Goal: Task Accomplishment & Management: Use online tool/utility

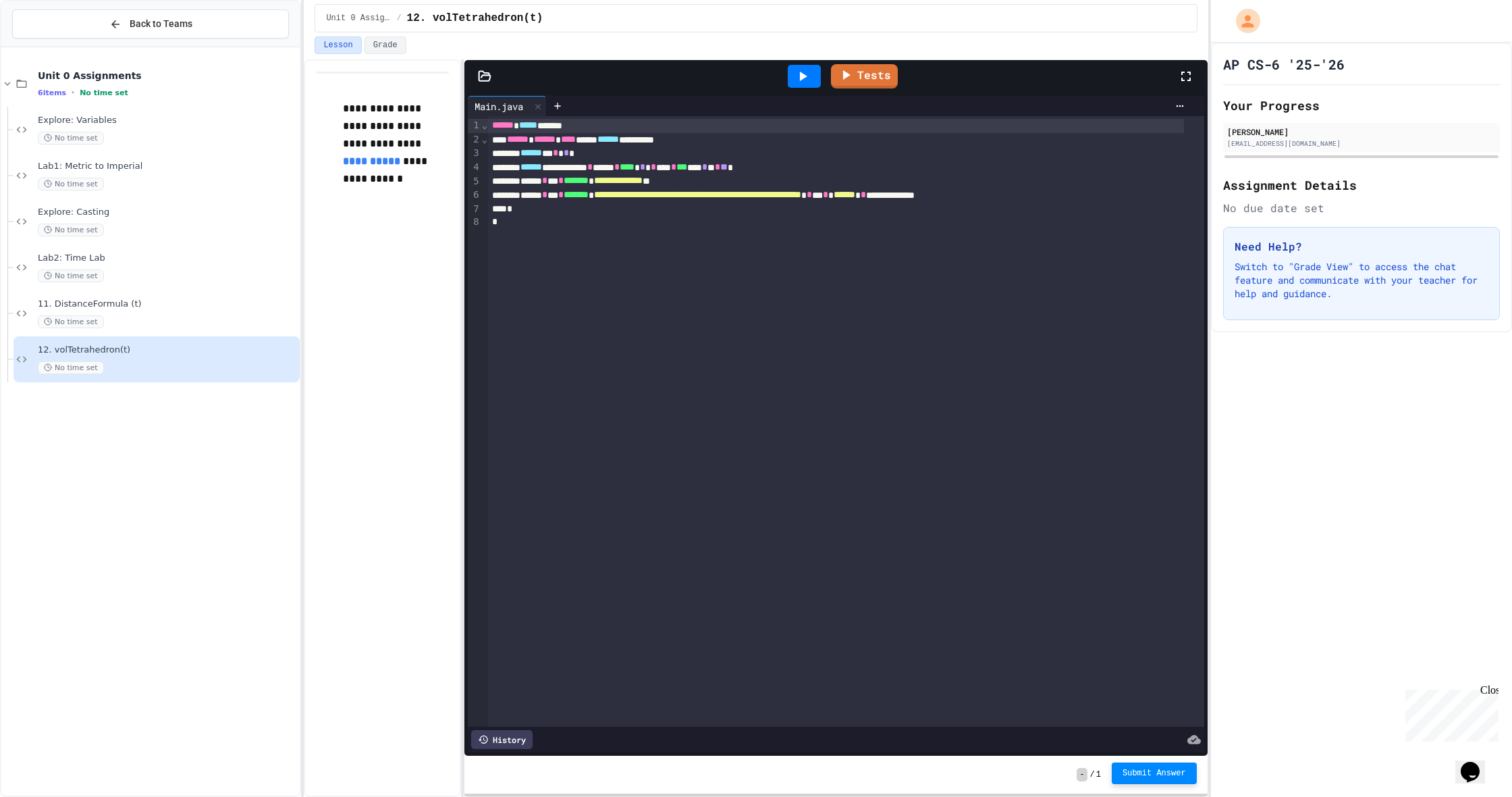
click at [1143, 777] on span "Submit Answer" at bounding box center [1155, 774] width 64 height 11
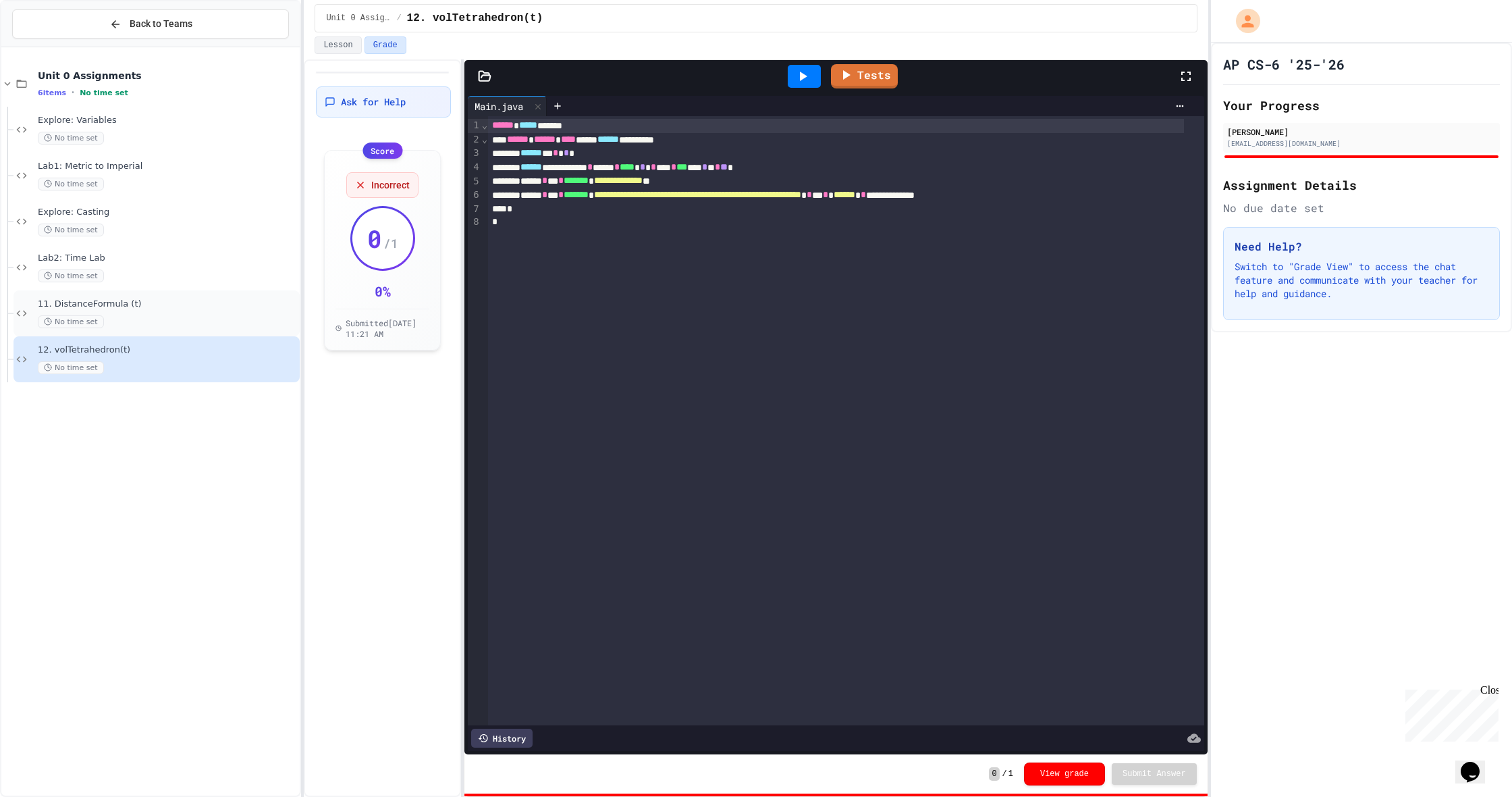
click at [195, 304] on span "11. DistanceFormula (t)" at bounding box center [167, 304] width 259 height 11
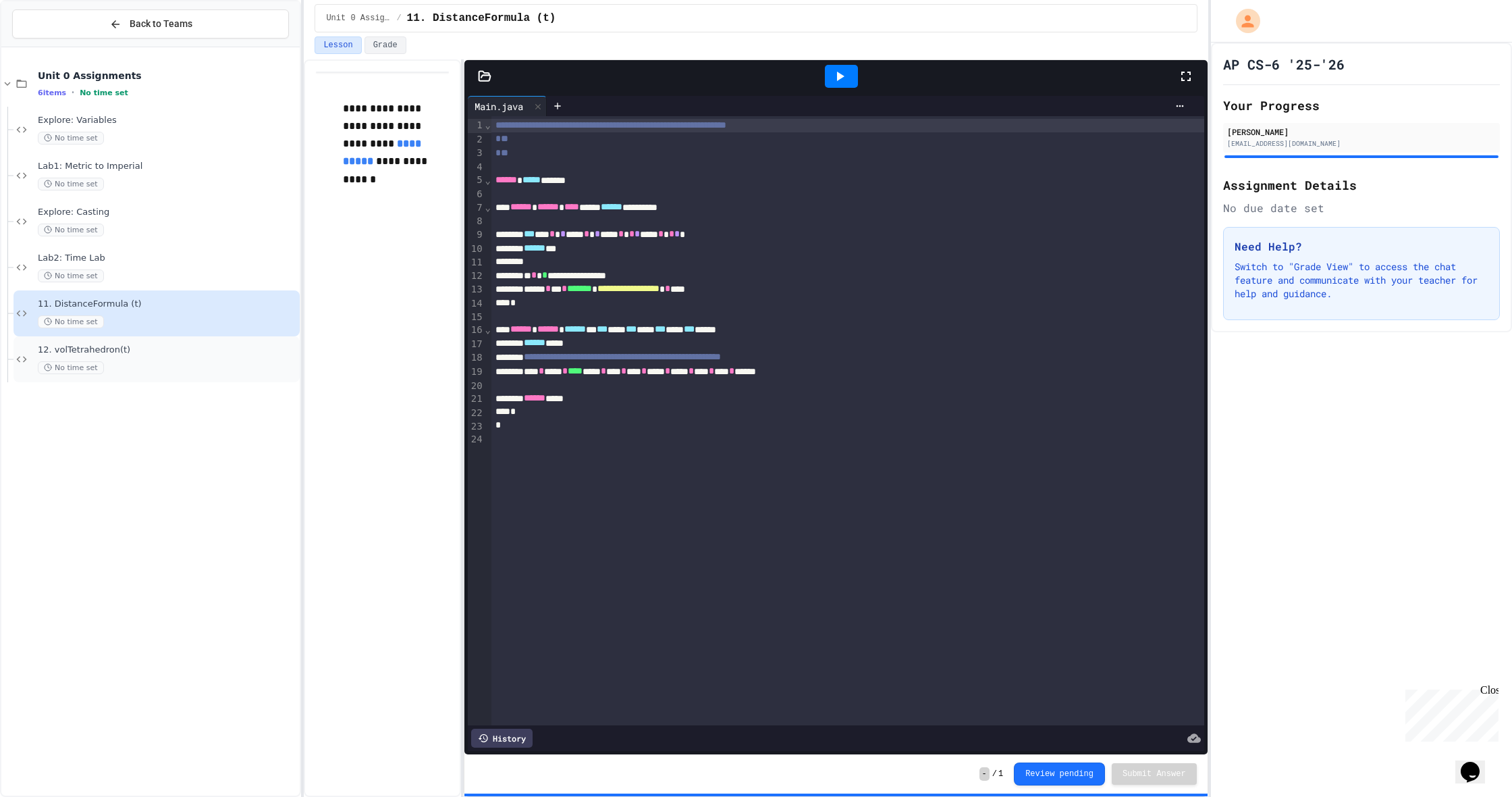
drag, startPoint x: 228, startPoint y: 321, endPoint x: 229, endPoint y: 339, distance: 18.0
click at [229, 339] on div "Unit 0 Assignments 6 items • No time set Explore: Variables No time set Lab1: M…" at bounding box center [151, 222] width 298 height 338
click at [229, 339] on div "12. volTetrahedron(t) No time set" at bounding box center [157, 359] width 286 height 46
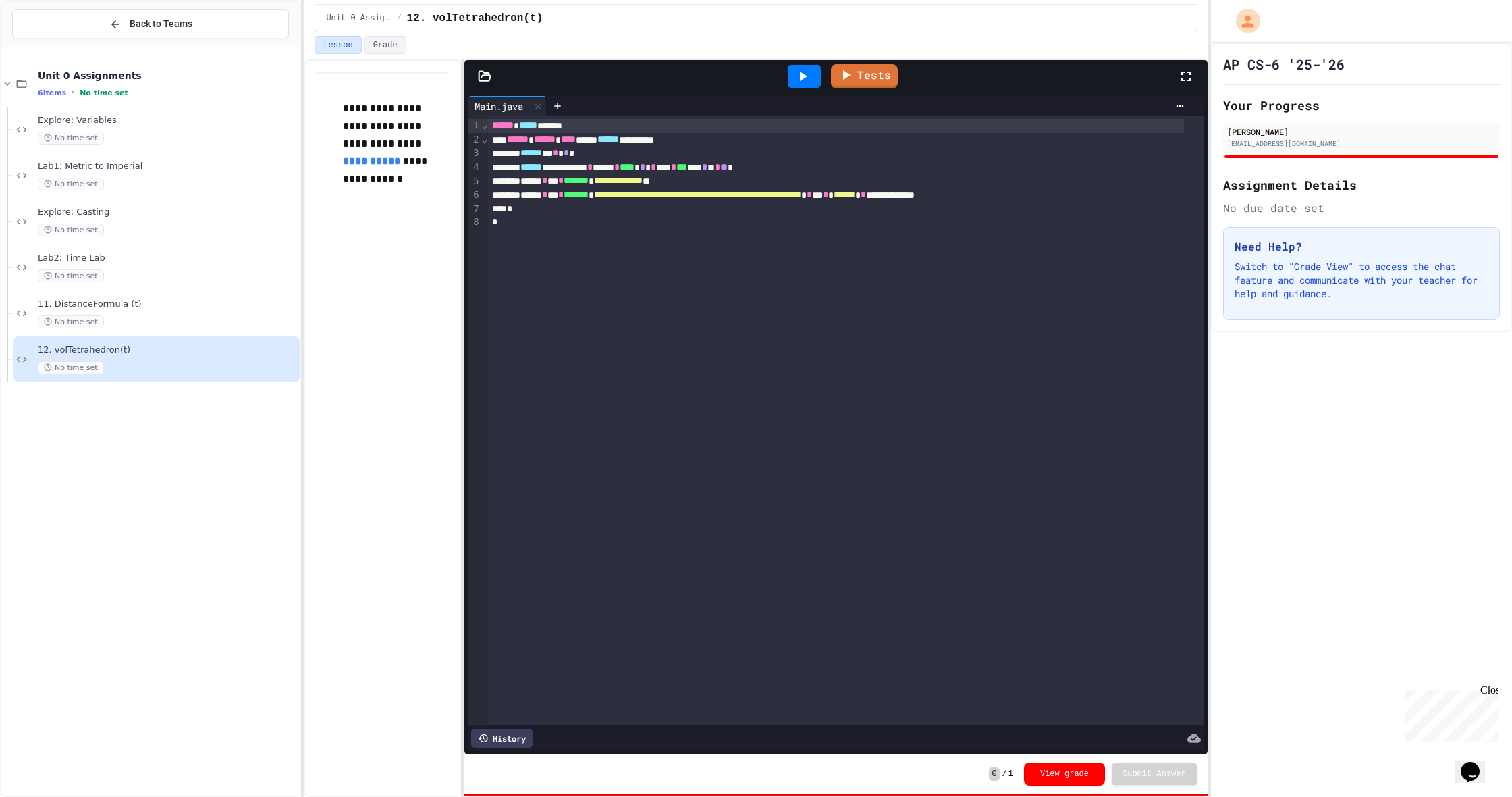
click at [809, 83] on icon at bounding box center [802, 76] width 16 height 16
click at [165, 399] on span "13. British Money (t)" at bounding box center [167, 395] width 259 height 11
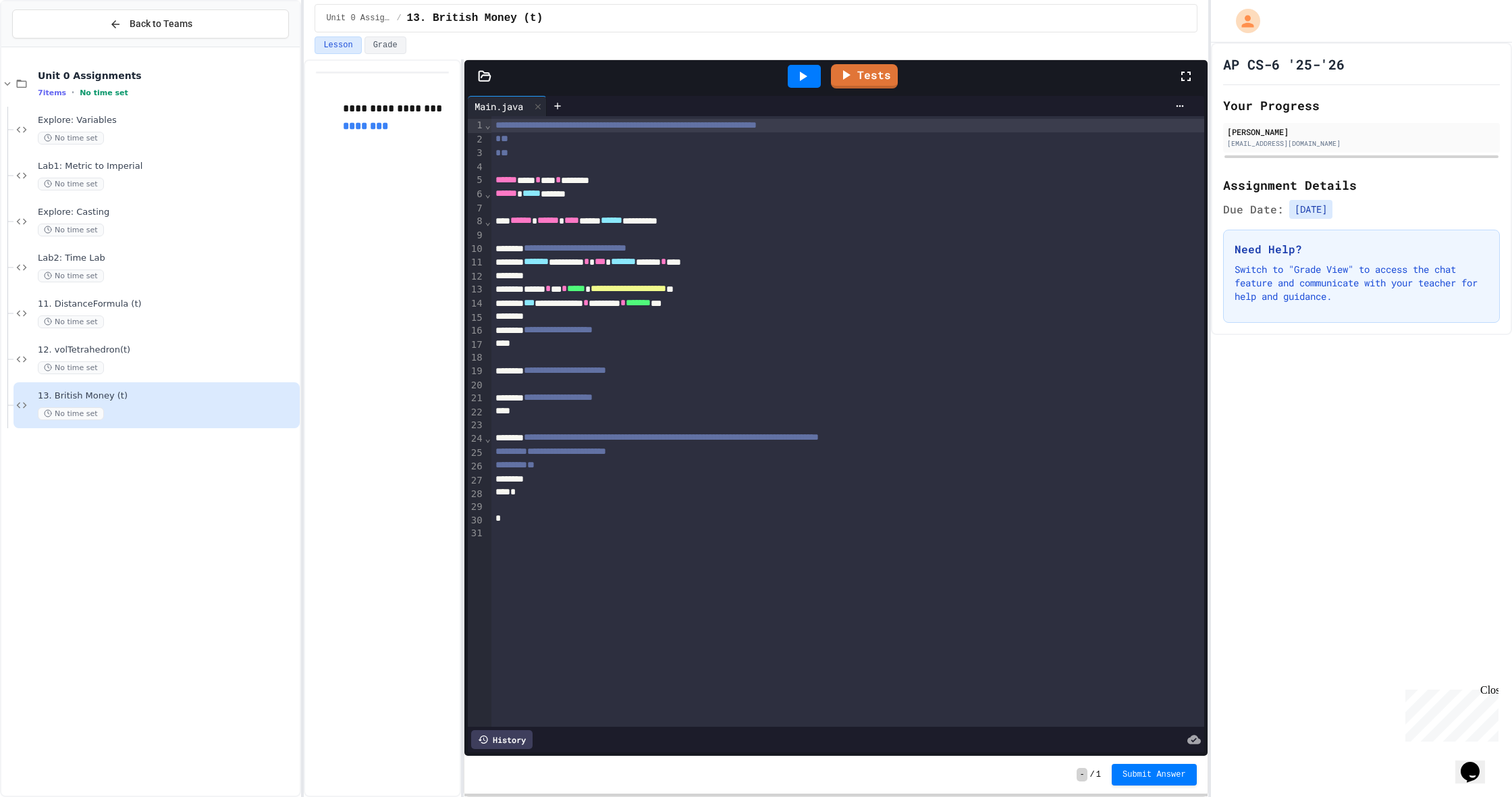
click at [799, 77] on icon at bounding box center [802, 76] width 16 height 16
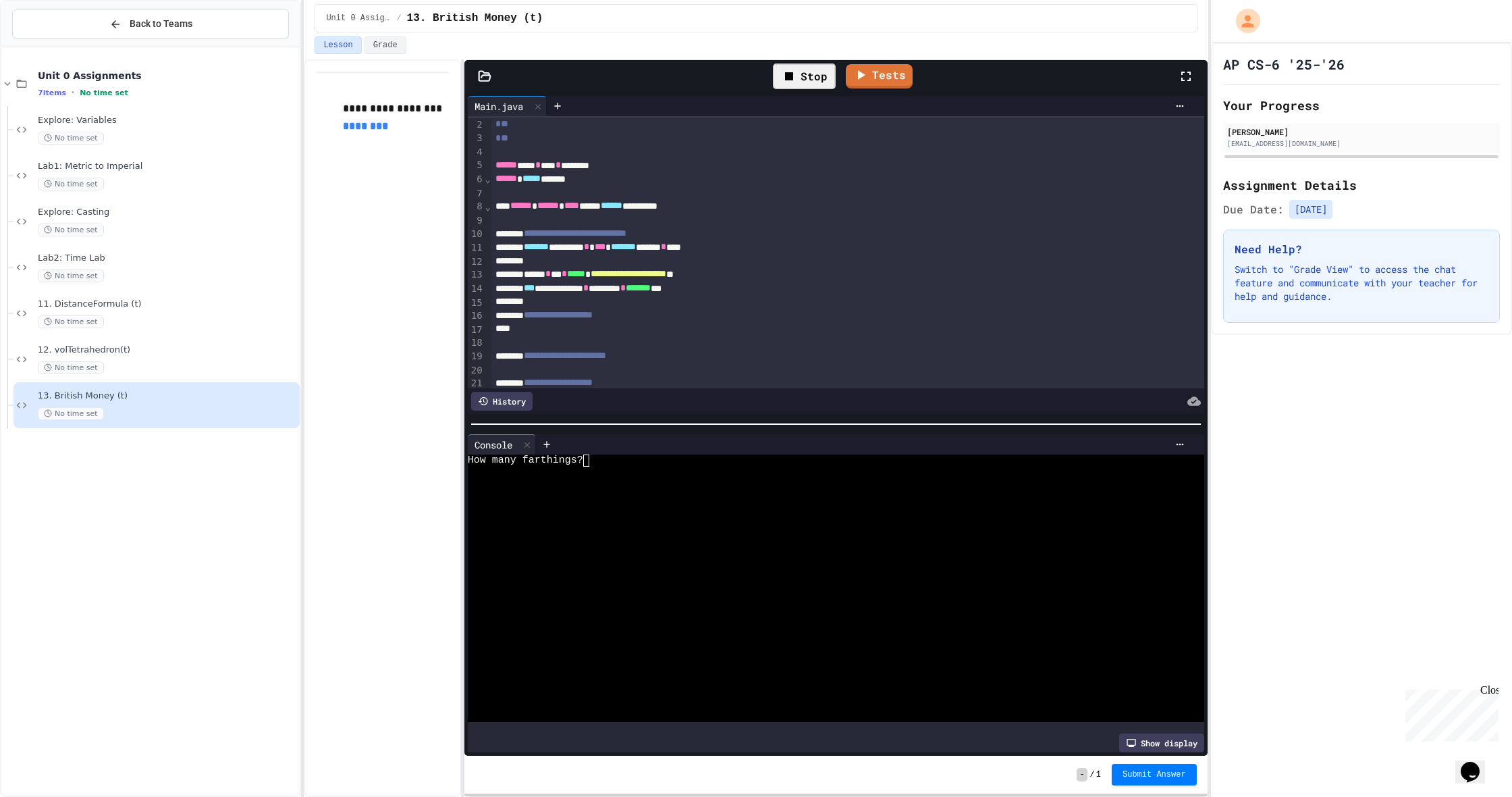
scroll to position [15, 0]
click at [750, 455] on div "How many farthings?" at bounding box center [823, 461] width 711 height 12
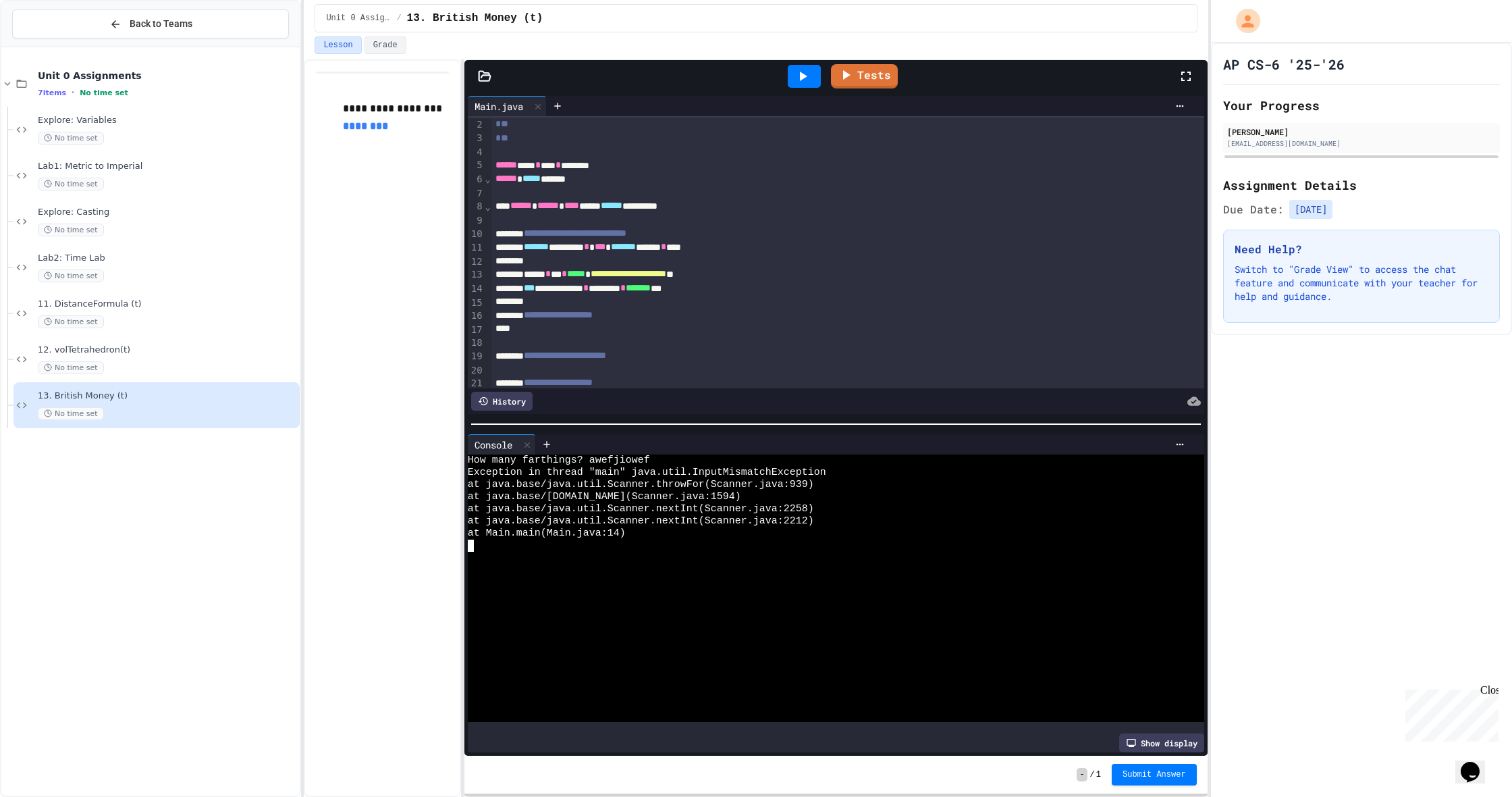
click at [809, 86] on div at bounding box center [804, 77] width 33 height 23
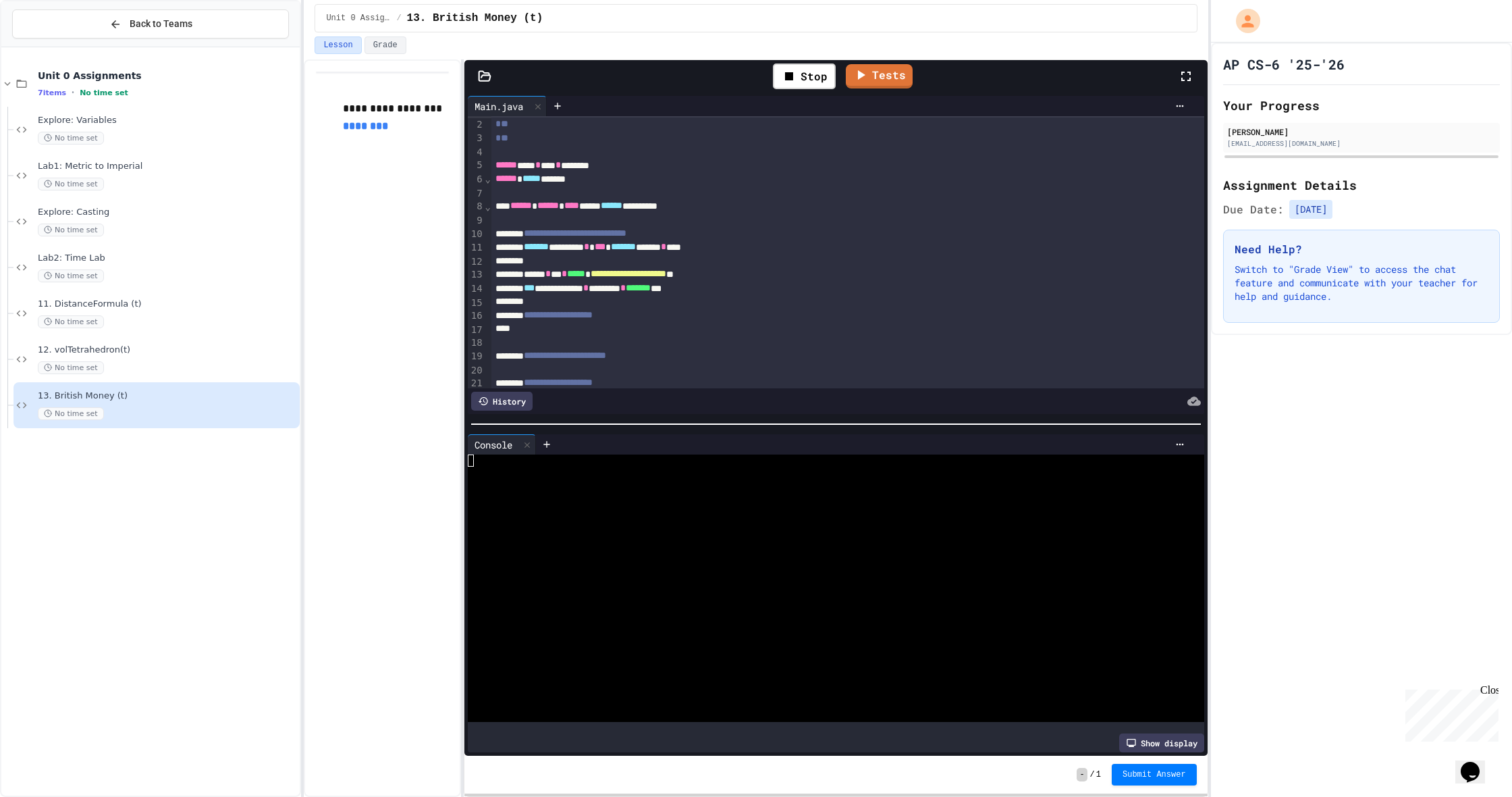
click at [706, 479] on div at bounding box center [823, 485] width 711 height 12
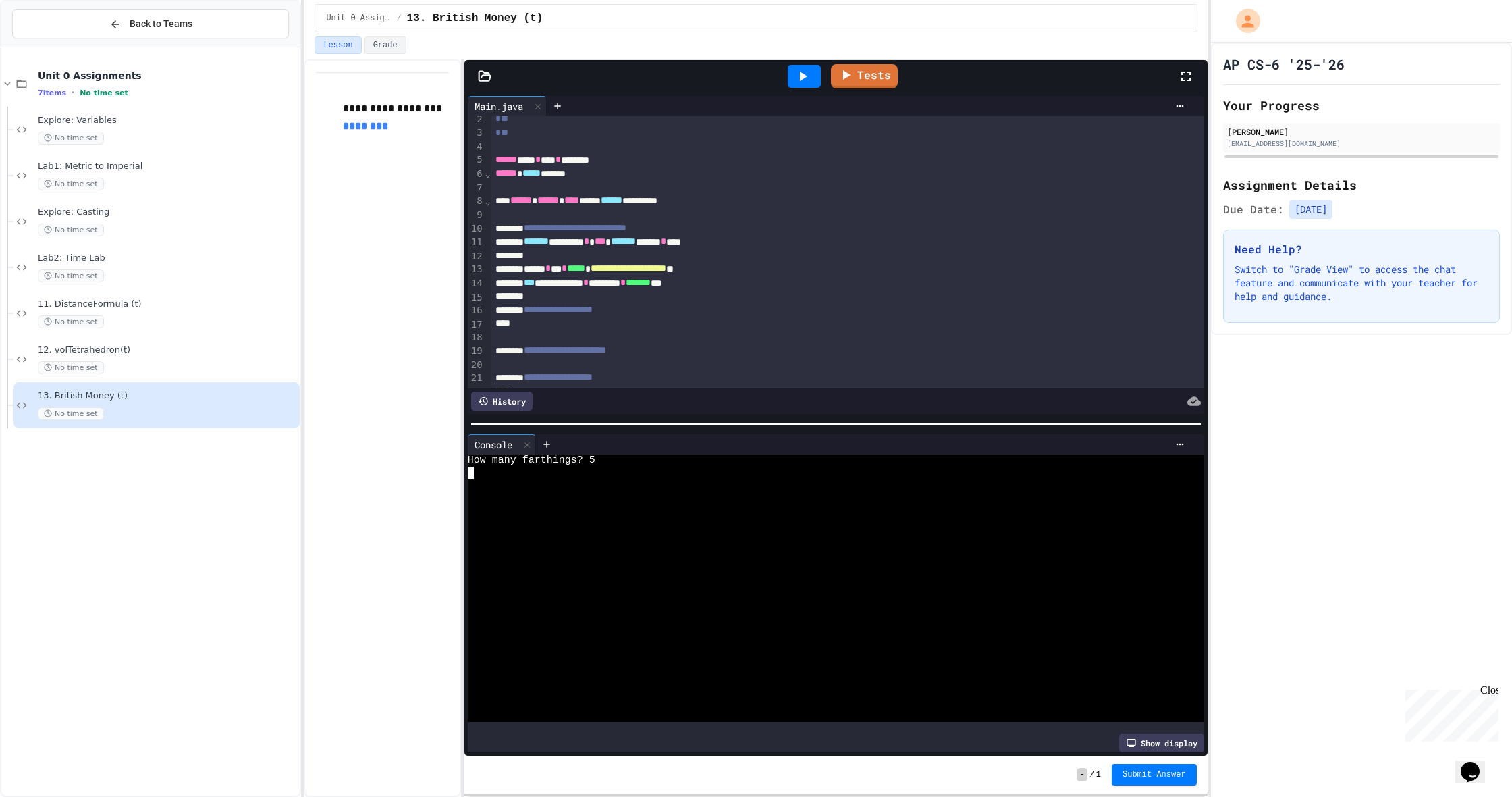
click at [634, 320] on div at bounding box center [832, 323] width 682 height 14
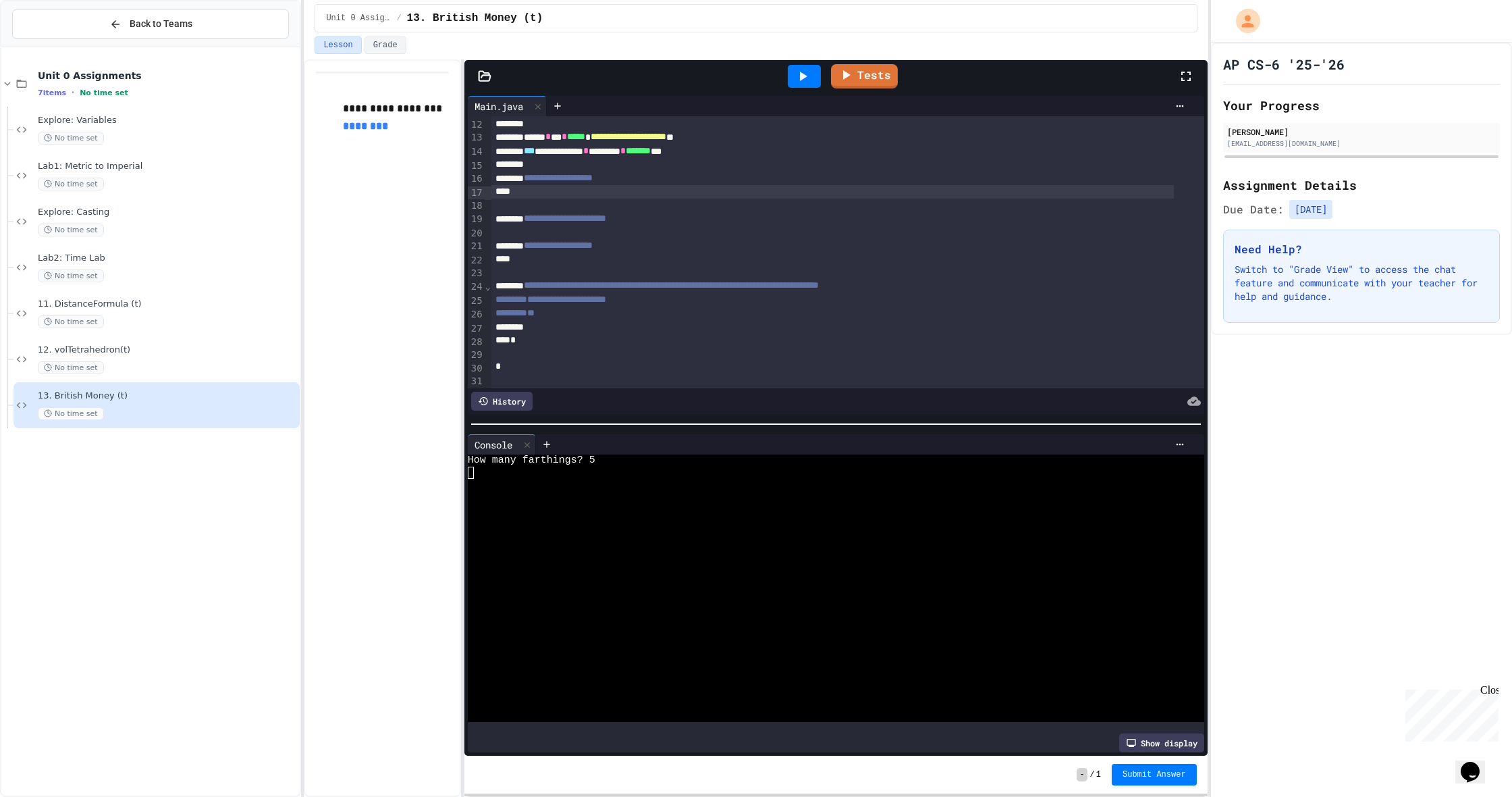
scroll to position [155, 0]
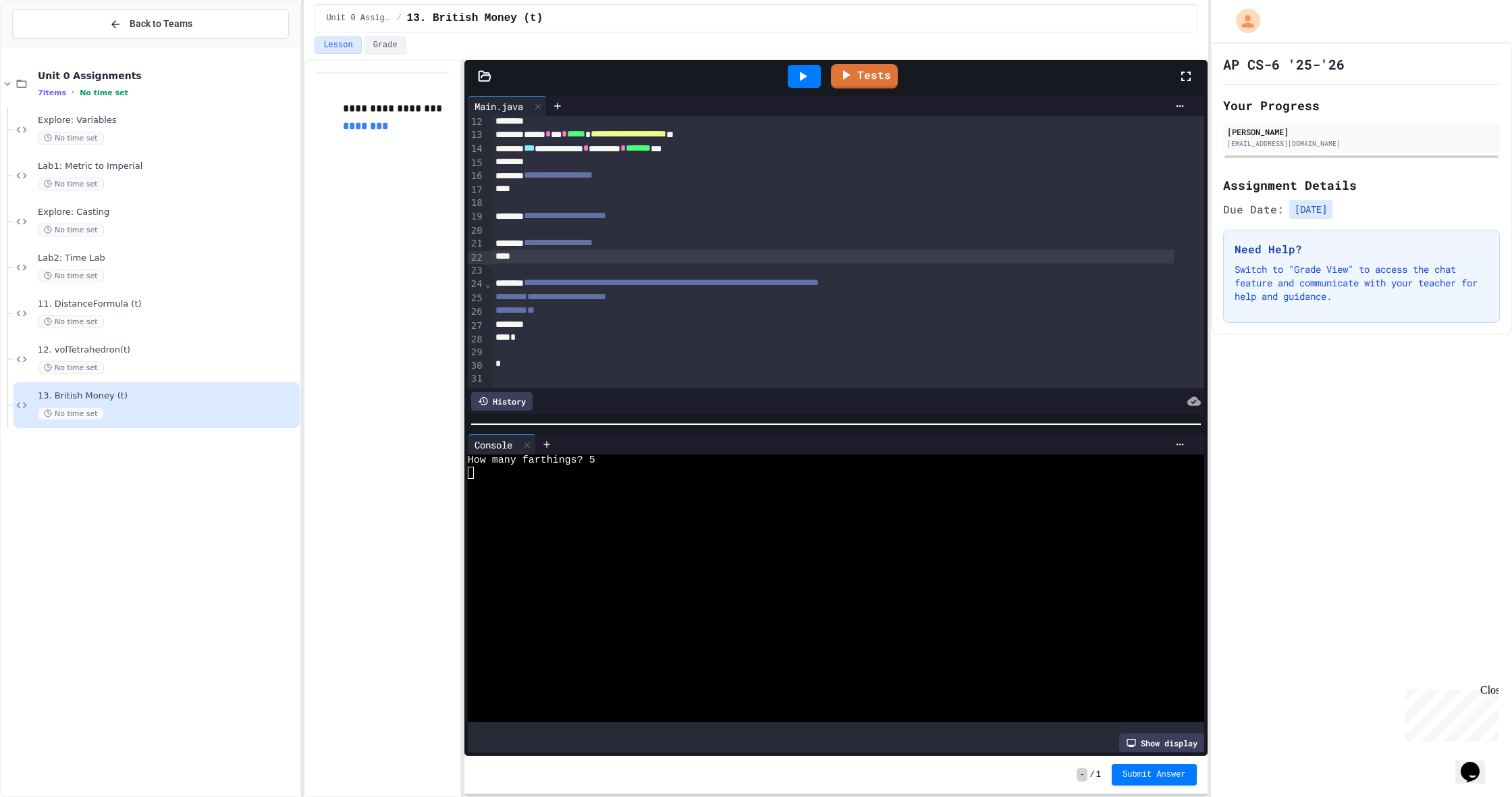
click at [628, 264] on div at bounding box center [832, 257] width 682 height 14
click at [623, 194] on div at bounding box center [832, 189] width 682 height 14
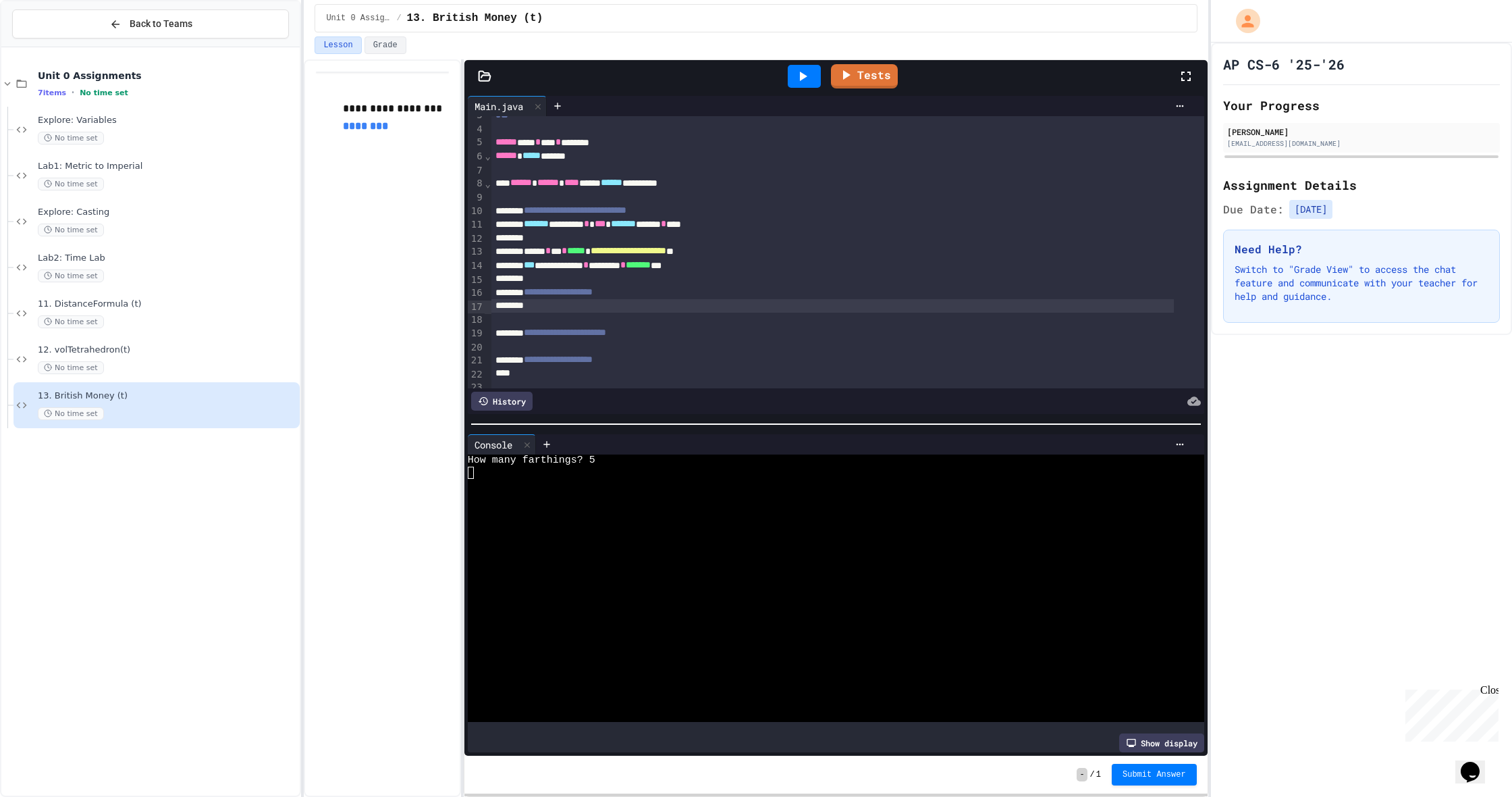
click at [719, 209] on div "**********" at bounding box center [832, 211] width 682 height 14
